Goal: Task Accomplishment & Management: Complete application form

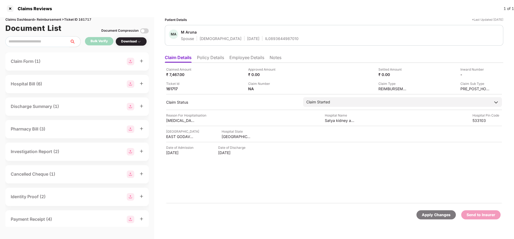
click at [429, 210] on div "Apply Changes" at bounding box center [436, 214] width 39 height 9
click at [90, 19] on div "Claims Dashboard > Reimbursement > Ticket ID 161717" at bounding box center [76, 19] width 143 height 5
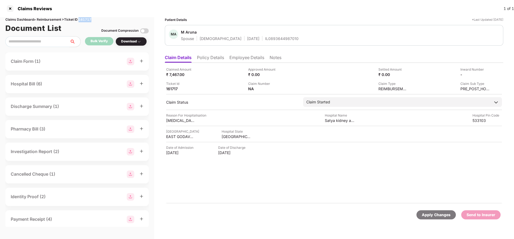
copy div "161717"
click at [422, 212] on div "Apply Changes" at bounding box center [436, 214] width 39 height 9
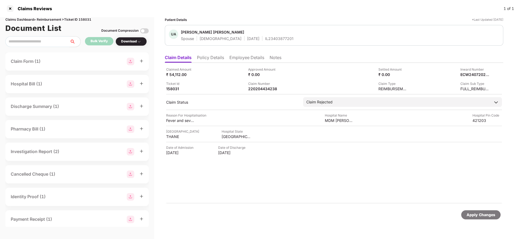
click at [212, 58] on li "Policy Details" at bounding box center [210, 59] width 27 height 8
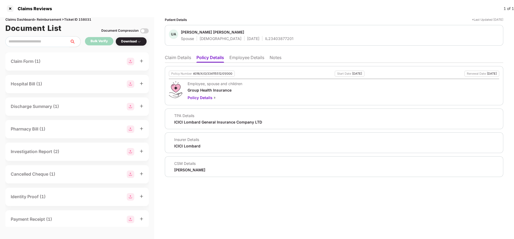
click at [202, 75] on div "4016/X/O/334115512/01/000" at bounding box center [212, 73] width 39 height 3
copy div "4016/X/O/334115512/01/000"
click at [261, 57] on li "Employee Details" at bounding box center [247, 59] width 35 height 8
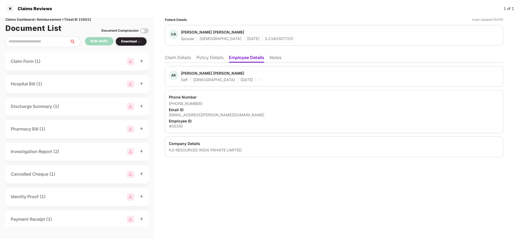
click at [182, 54] on ul "Claim Details Policy Details Employee Details Notes" at bounding box center [334, 57] width 339 height 11
click at [182, 55] on li "Claim Details" at bounding box center [178, 59] width 26 height 8
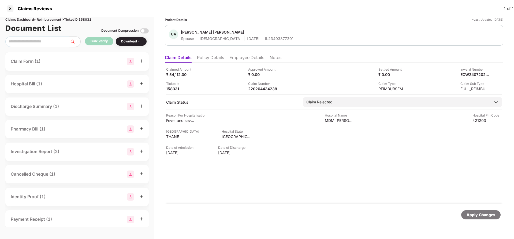
click at [221, 62] on li "Policy Details" at bounding box center [210, 59] width 27 height 8
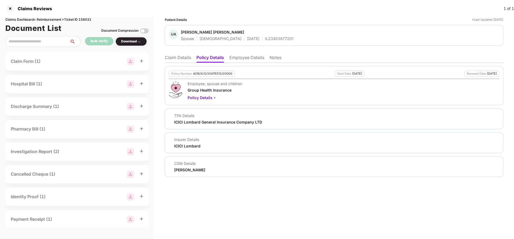
click at [212, 75] on div "Policy Number 4016/X/O/334115512/01/000" at bounding box center [202, 74] width 66 height 6
copy div "4016/X/O/334115512/01/000"
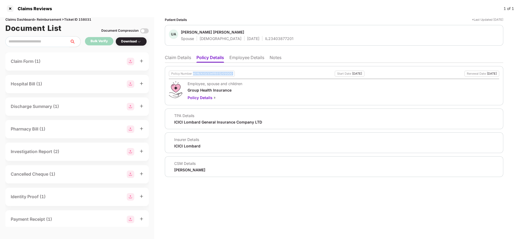
copy div "4016/X/O/334115512/01/000"
click at [172, 56] on li "Claim Details" at bounding box center [178, 59] width 26 height 8
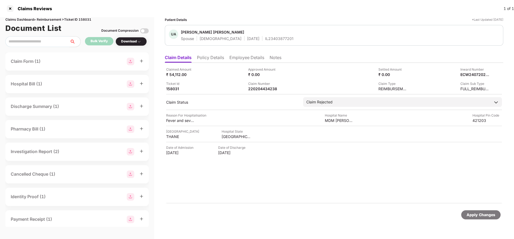
click at [486, 213] on div "Apply Changes" at bounding box center [481, 215] width 29 height 6
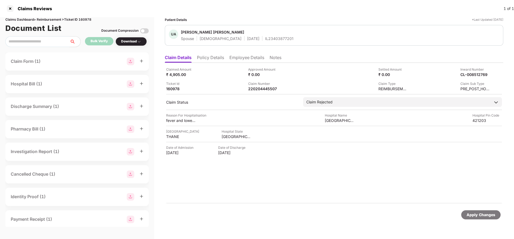
click at [485, 216] on div "Apply Changes" at bounding box center [481, 215] width 29 height 6
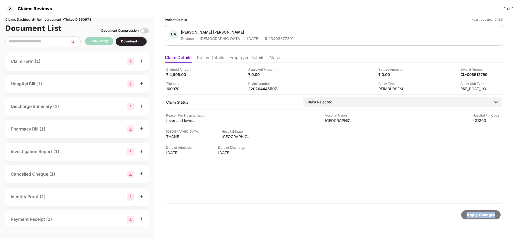
click at [485, 216] on div "Apply Changes" at bounding box center [481, 215] width 29 height 6
click at [92, 18] on div "Claims Dashboard > Reimbursement > Ticket ID 160978" at bounding box center [76, 19] width 143 height 5
copy div "160978"
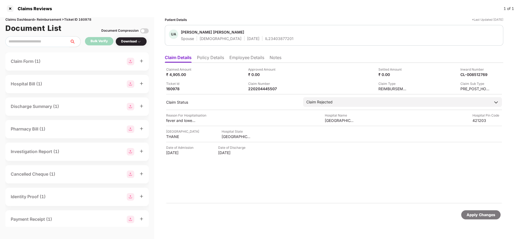
click at [484, 214] on div "Apply Changes" at bounding box center [481, 215] width 29 height 6
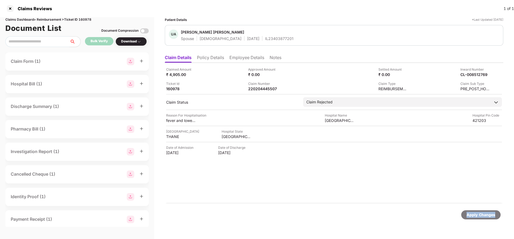
click at [484, 214] on div "Apply Changes" at bounding box center [481, 215] width 29 height 6
